Goal: Check status: Check status

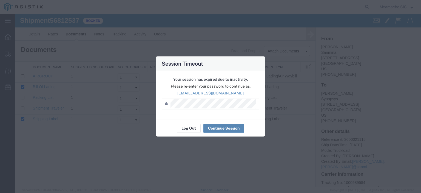
click at [236, 125] on button "Continue Session" at bounding box center [223, 128] width 41 height 9
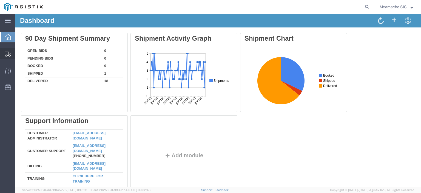
click at [18, 53] on span "Shipments" at bounding box center [17, 53] width 4 height 11
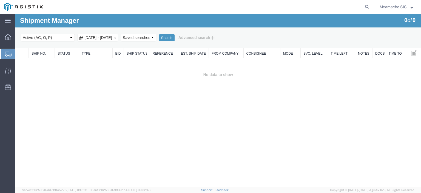
click at [37, 40] on select "Select status Active (AC, O, P) All Approved Awaiting Confirmation (AC) Booked …" at bounding box center [48, 38] width 54 height 8
select select "BOOK"
click at [21, 34] on select "Select status Active (AC, O, P) All Approved Awaiting Confirmation (AC) Booked …" at bounding box center [48, 38] width 54 height 8
click at [175, 36] on button "Search" at bounding box center [167, 37] width 16 height 7
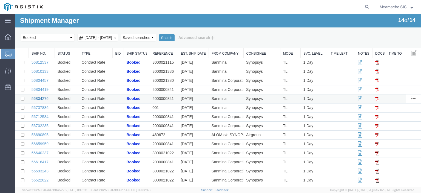
click at [41, 98] on link "56804276" at bounding box center [40, 98] width 17 height 4
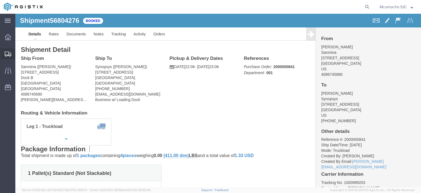
click at [9, 50] on div at bounding box center [7, 53] width 15 height 11
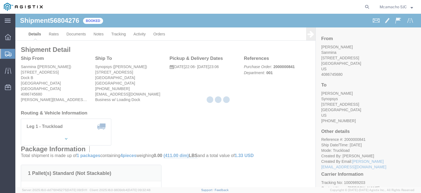
click at [19, 53] on div at bounding box center [218, 100] width 406 height 173
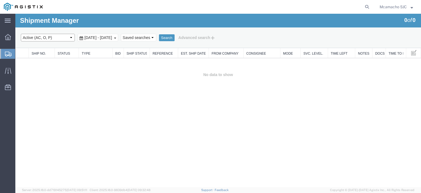
click at [38, 39] on select "Select status Active (AC, O, P) All Approved Awaiting Confirmation (AC) Booked …" at bounding box center [48, 38] width 54 height 8
select select "BOOK"
click at [21, 34] on select "Select status Active (AC, O, P) All Approved Awaiting Confirmation (AC) Booked …" at bounding box center [48, 38] width 54 height 8
click at [175, 38] on button "Search" at bounding box center [167, 37] width 16 height 7
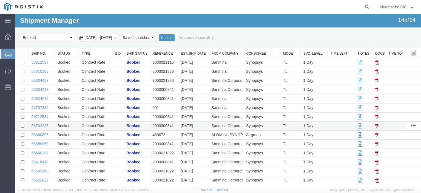
scroll to position [5, 0]
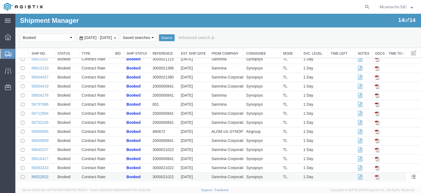
click at [44, 178] on link "56522022" at bounding box center [40, 176] width 17 height 4
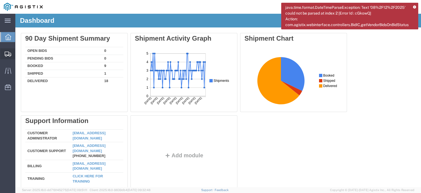
click at [17, 53] on span "Shipments" at bounding box center [17, 53] width 4 height 11
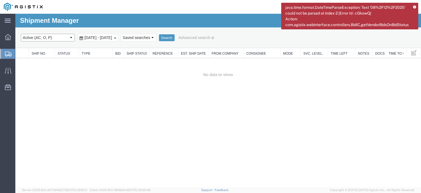
click at [41, 39] on select "Select status Active (AC, O, P) All Approved Awaiting Confirmation (AC) Booked …" at bounding box center [48, 38] width 54 height 8
select select "ALL"
click at [21, 34] on select "Select status Active (AC, O, P) All Approved Awaiting Confirmation (AC) Booked …" at bounding box center [48, 38] width 54 height 8
click at [175, 40] on button "Search" at bounding box center [167, 37] width 16 height 7
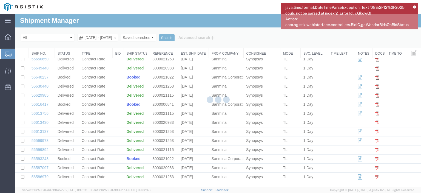
scroll to position [334, 0]
